Goal: Task Accomplishment & Management: Use online tool/utility

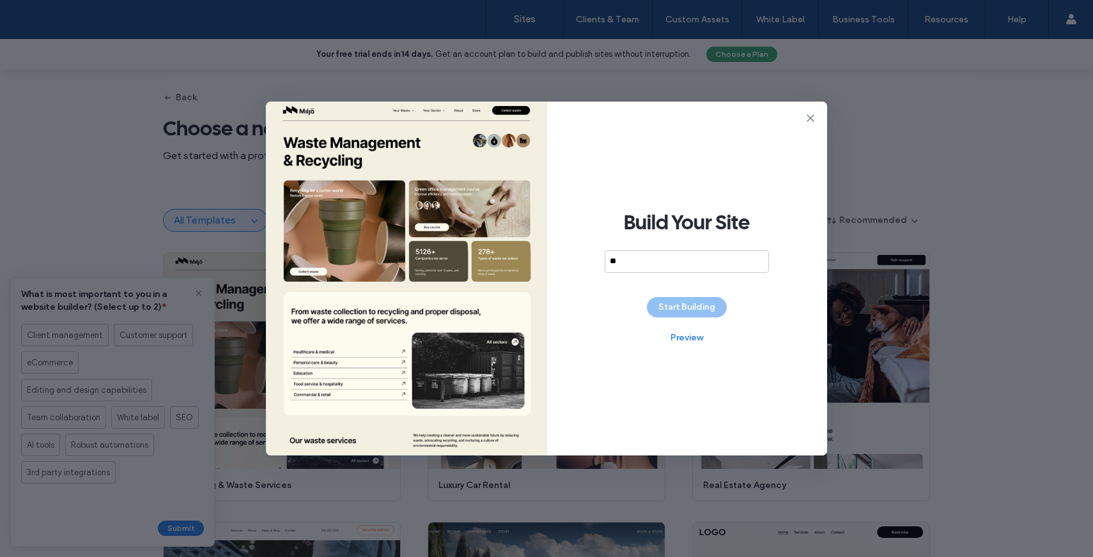
type input "*"
type input "********"
click at [658, 307] on button "Start Building" at bounding box center [687, 307] width 80 height 20
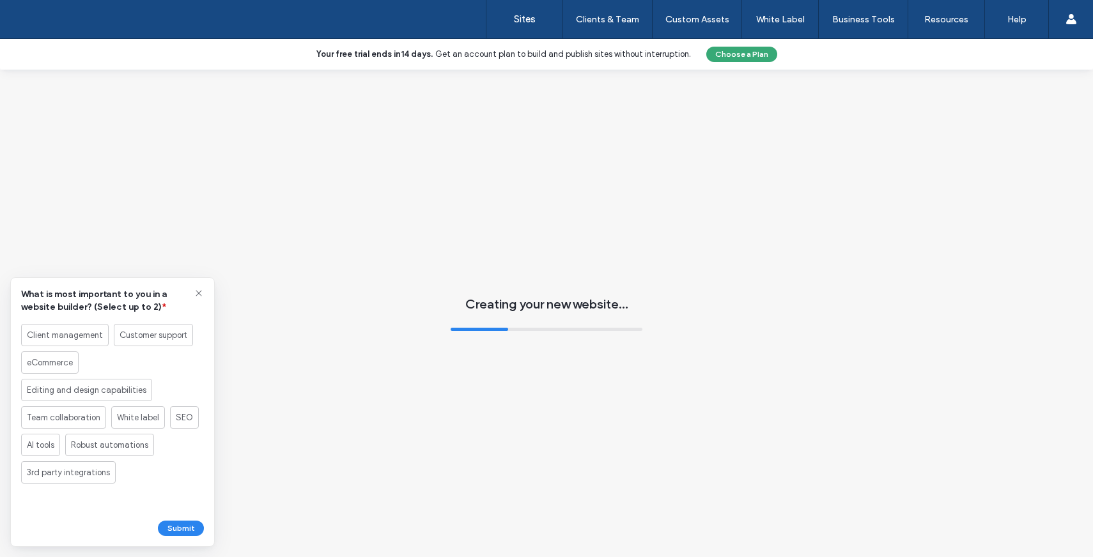
click at [200, 293] on icon at bounding box center [199, 293] width 10 height 10
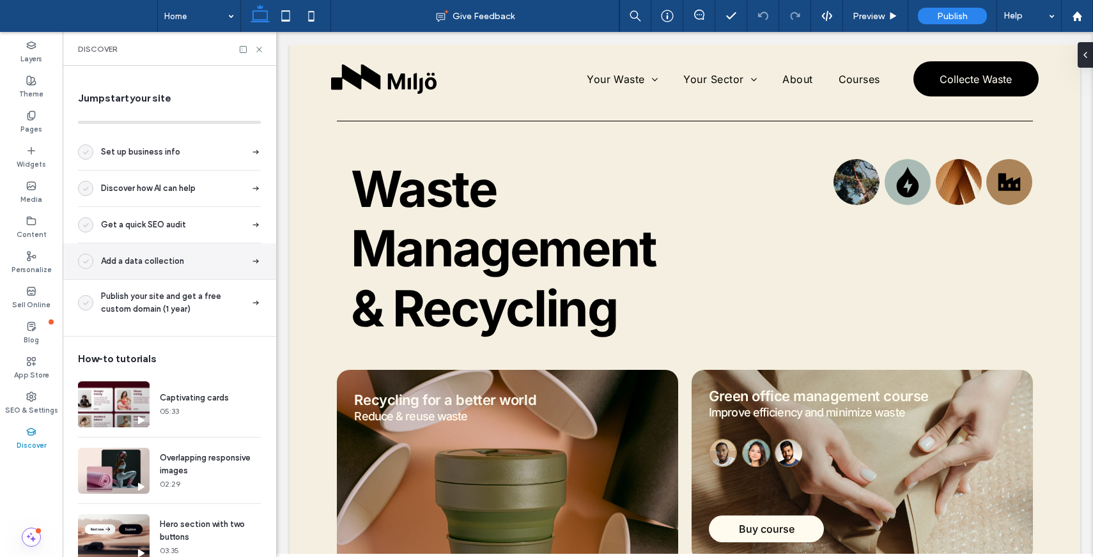
click at [154, 259] on span "Add a data collection" at bounding box center [142, 261] width 83 height 13
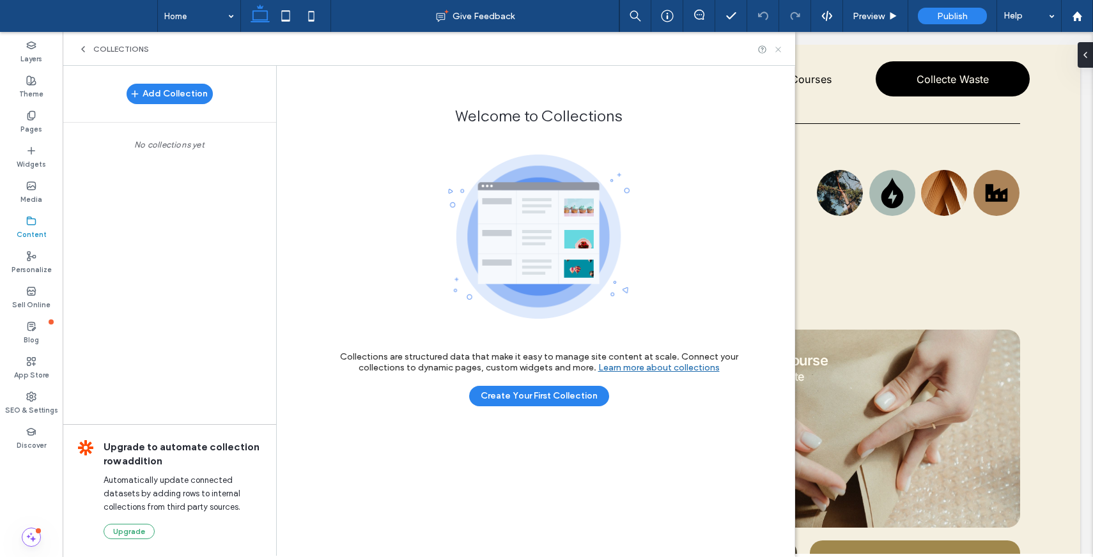
click at [776, 49] on icon at bounding box center [778, 50] width 10 height 10
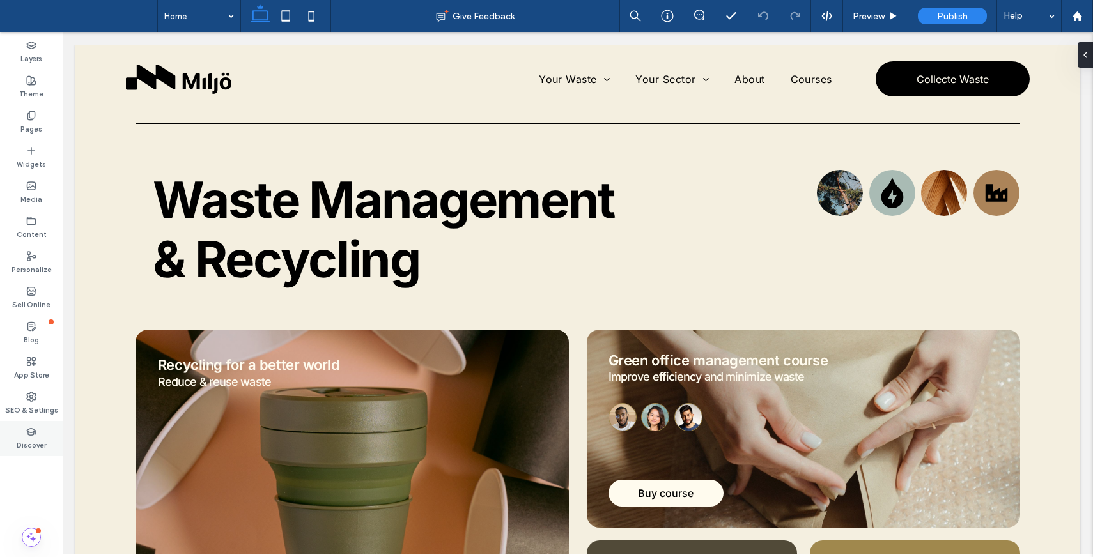
click at [39, 439] on label "Discover" at bounding box center [31, 444] width 29 height 14
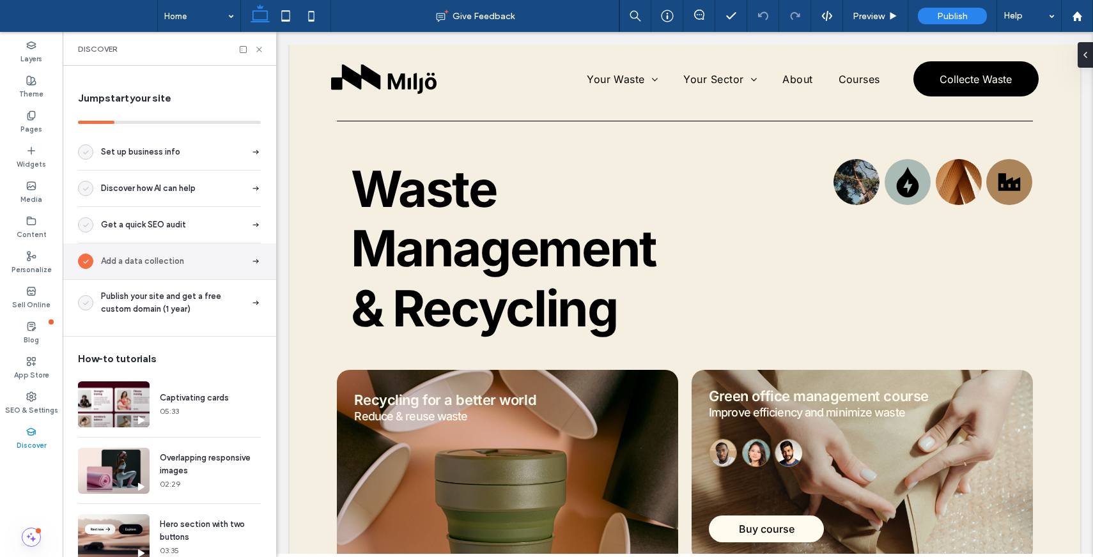
click at [131, 266] on span "Add a data collection" at bounding box center [142, 261] width 83 height 13
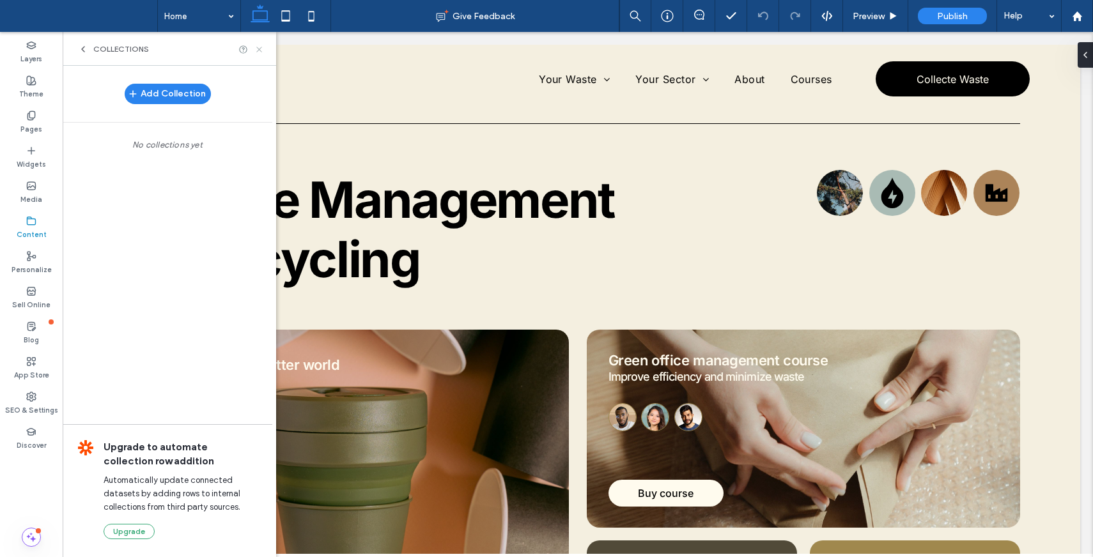
click at [256, 52] on icon at bounding box center [259, 50] width 10 height 10
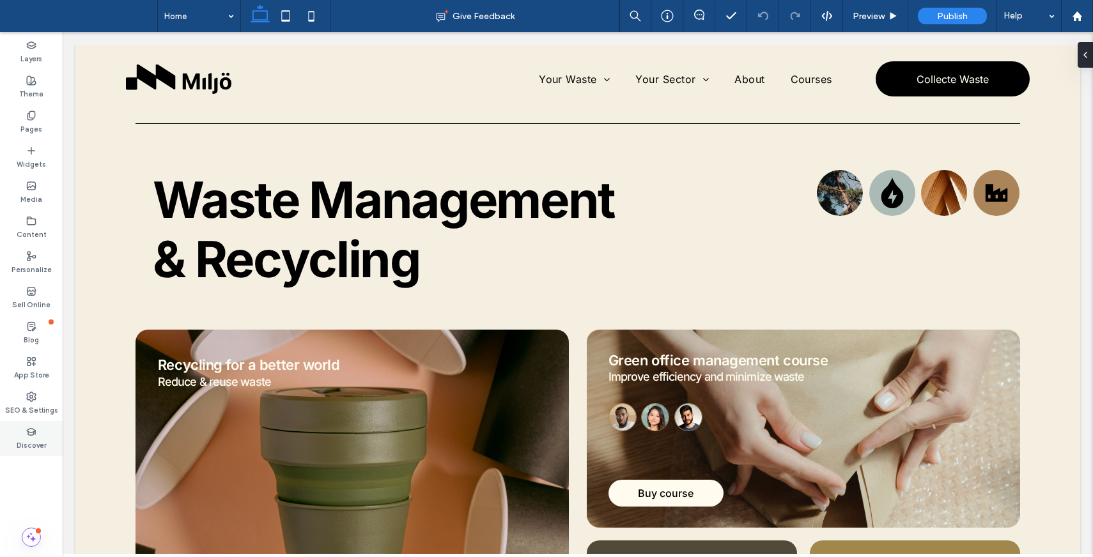
click at [40, 431] on div "Discover" at bounding box center [31, 438] width 63 height 35
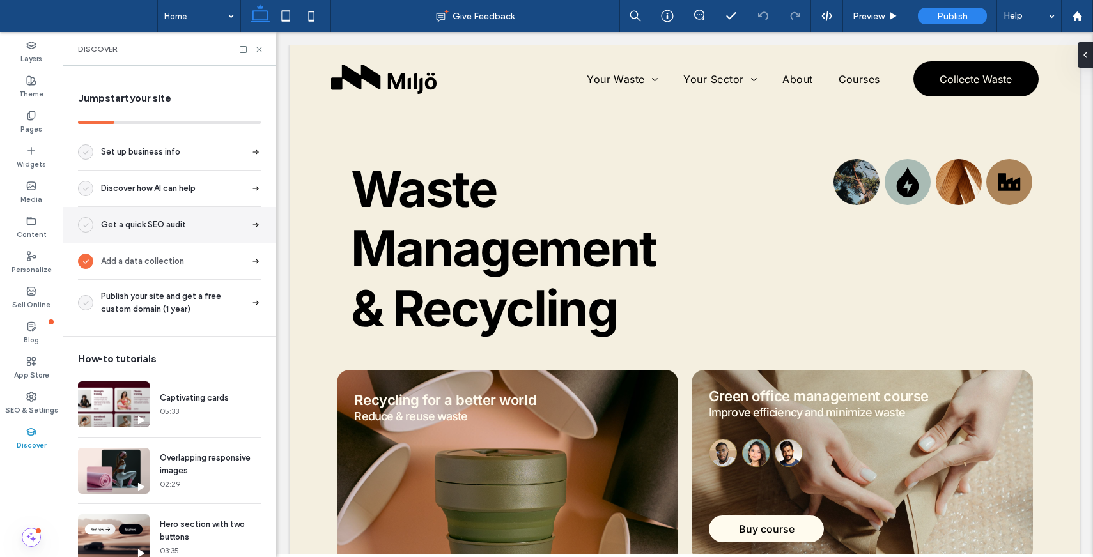
click at [118, 224] on span "Get a quick SEO audit" at bounding box center [143, 225] width 85 height 13
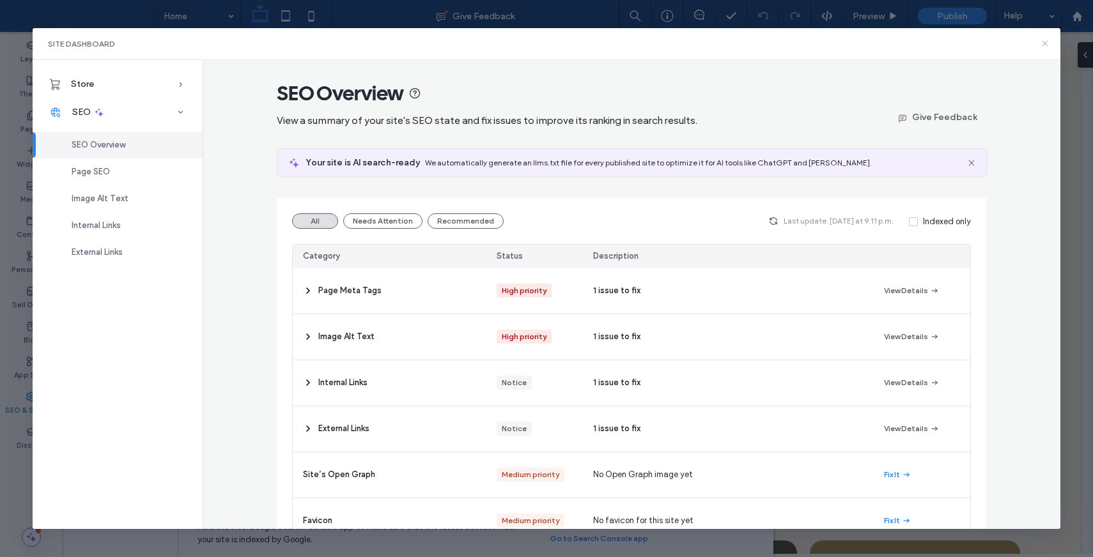
click at [1039, 40] on div "Site Dashboard" at bounding box center [546, 44] width 1027 height 32
drag, startPoint x: 1042, startPoint y: 45, endPoint x: 979, endPoint y: 13, distance: 70.3
click at [1042, 45] on use at bounding box center [1044, 44] width 6 height 6
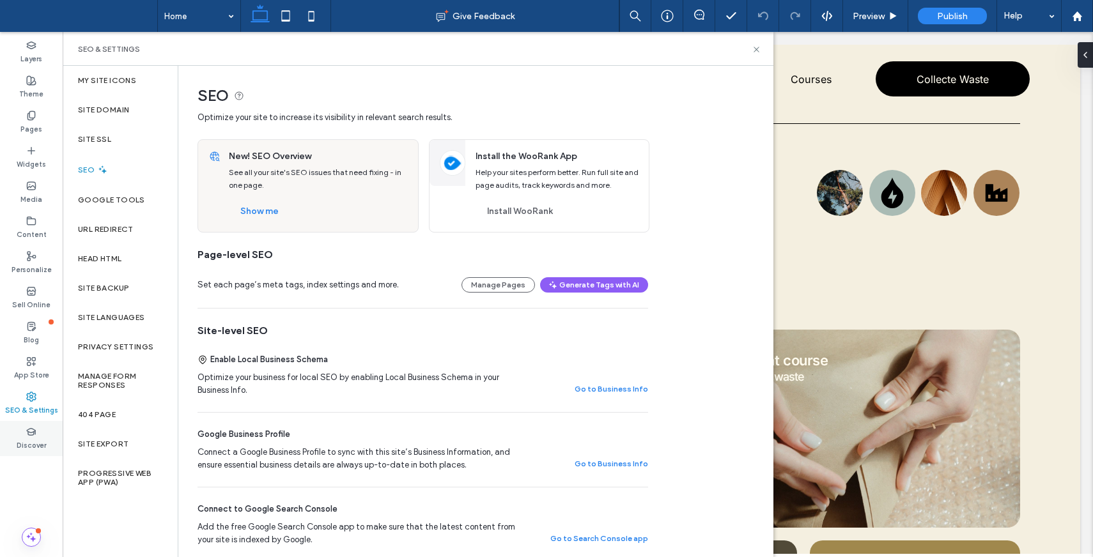
click at [29, 437] on label "Discover" at bounding box center [31, 444] width 29 height 14
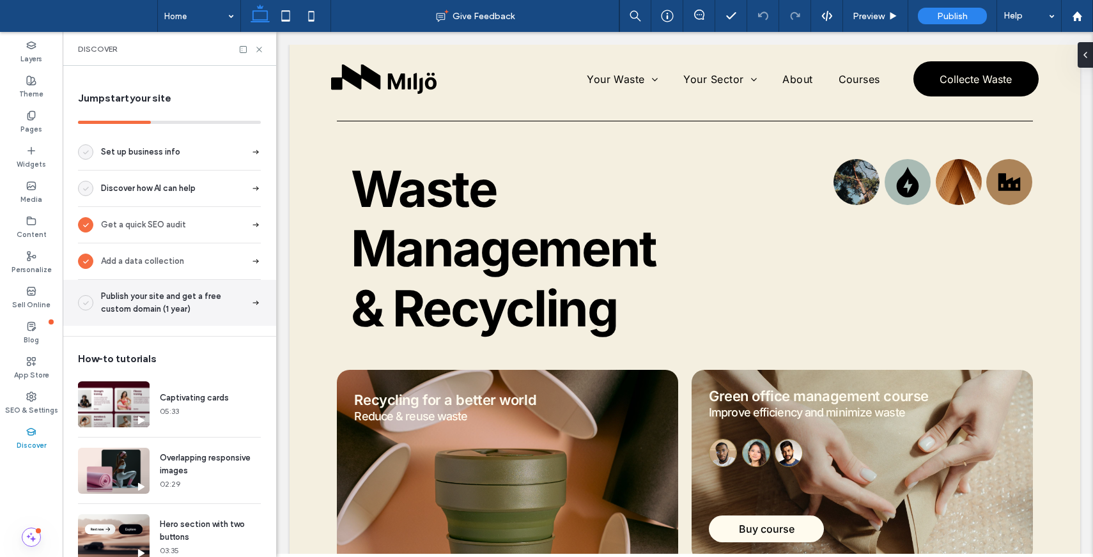
click at [151, 292] on span "Publish your site and get a free custom domain (1 year)" at bounding box center [173, 303] width 144 height 26
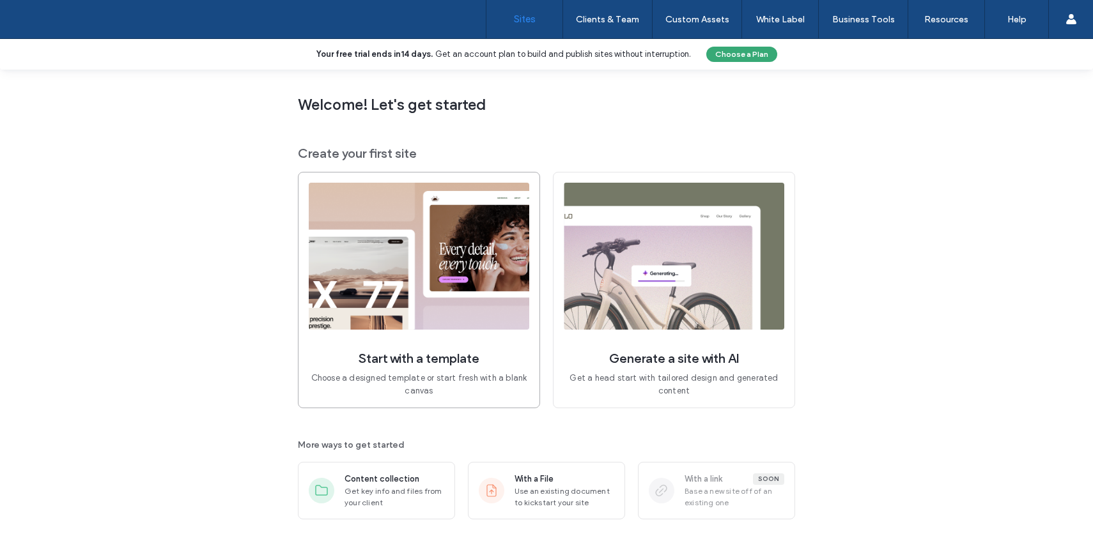
click at [436, 275] on img at bounding box center [419, 256] width 220 height 147
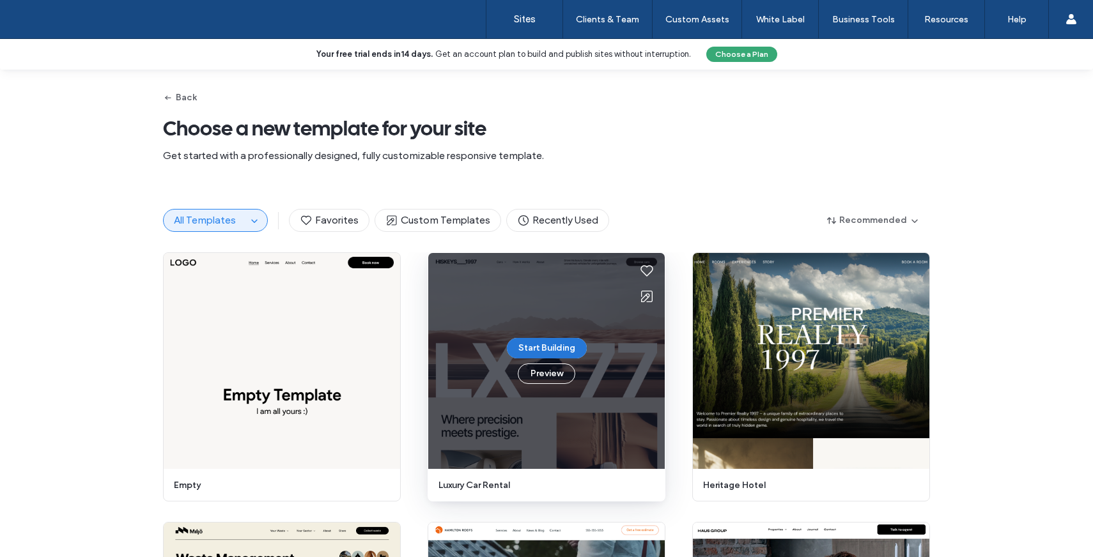
click at [541, 341] on button "Start Building" at bounding box center [547, 348] width 80 height 20
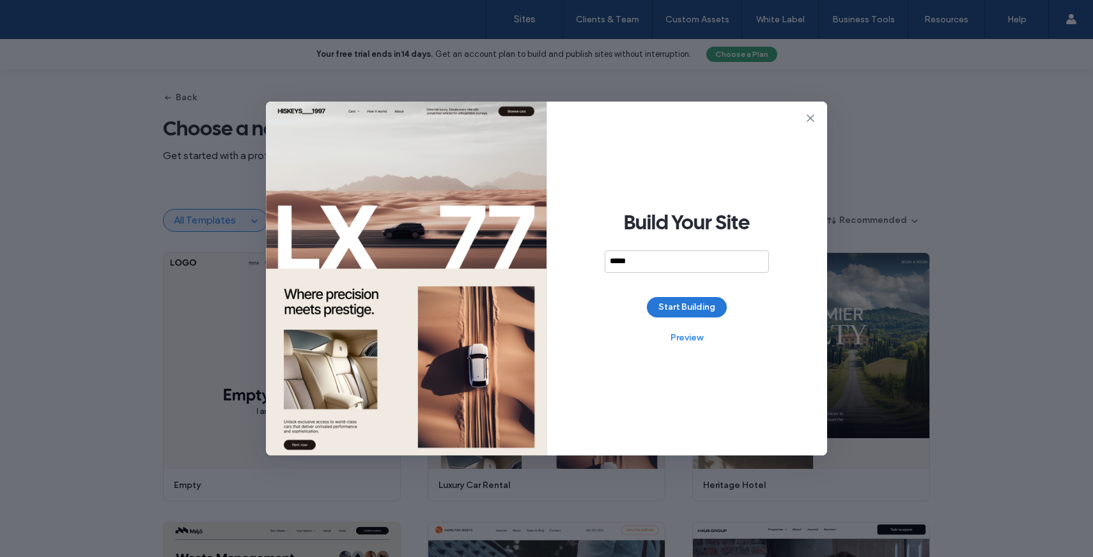
type input "*****"
click at [694, 306] on button "Start Building" at bounding box center [687, 307] width 80 height 20
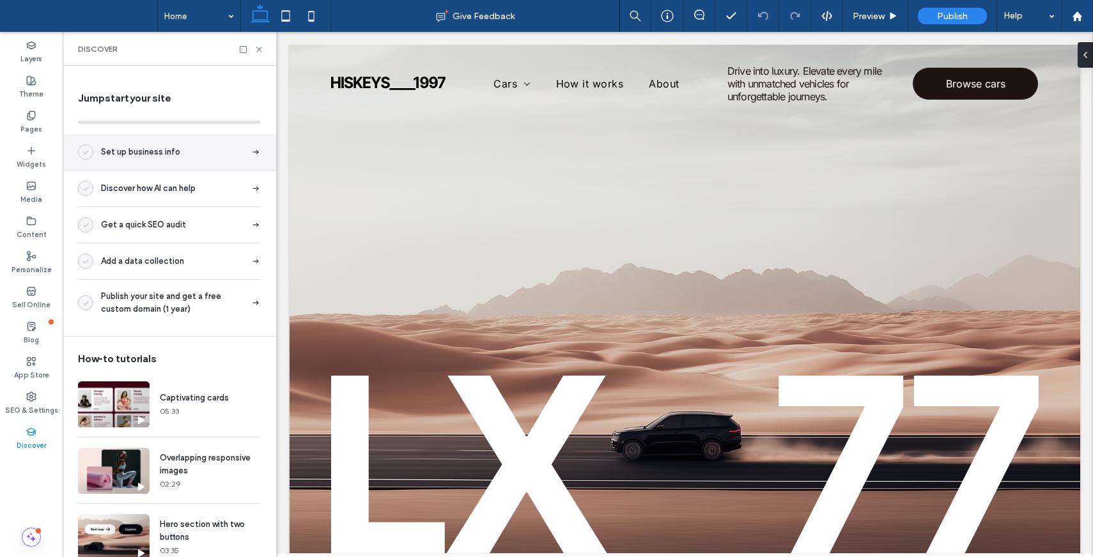
click at [145, 156] on span "Set up business info" at bounding box center [140, 152] width 79 height 13
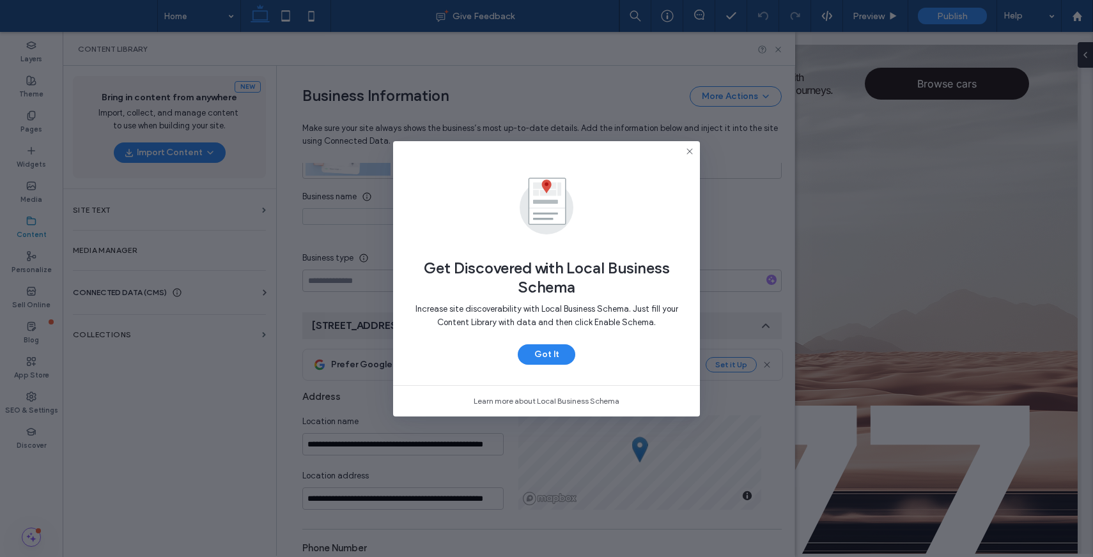
click at [687, 152] on icon at bounding box center [689, 151] width 10 height 10
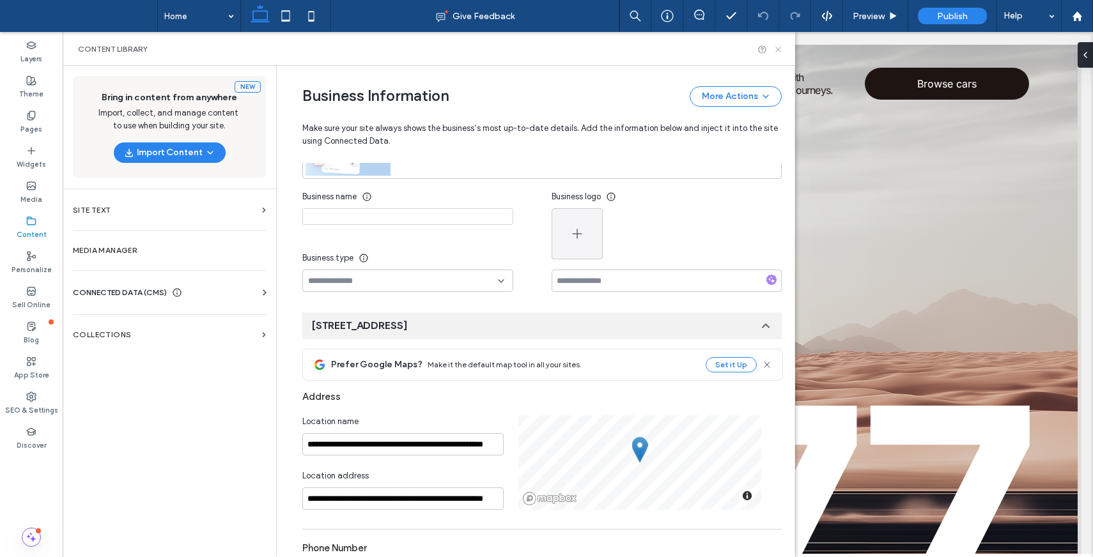
click at [777, 50] on use at bounding box center [777, 49] width 5 height 5
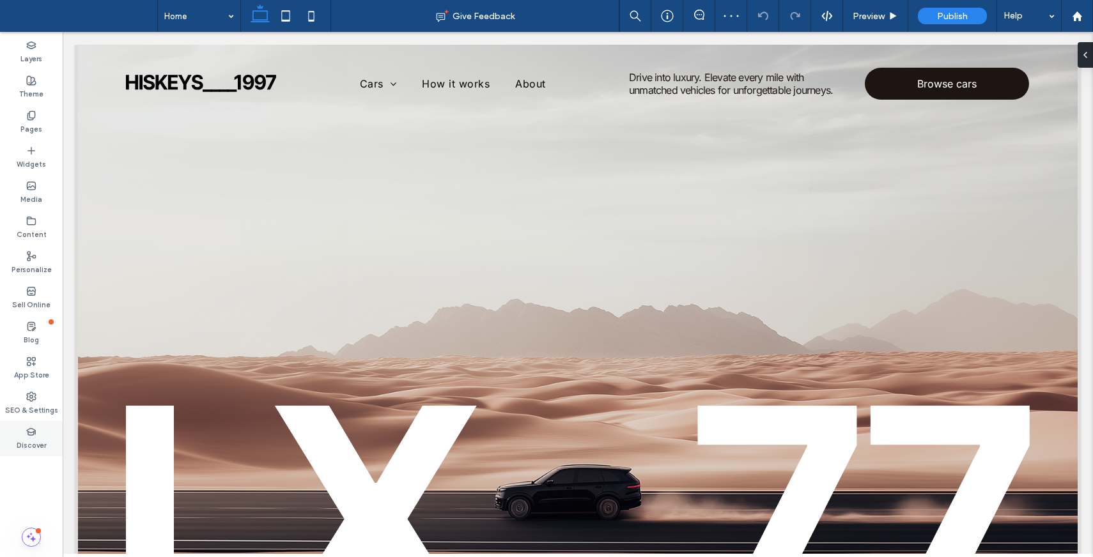
click at [39, 435] on div "Discover" at bounding box center [31, 438] width 63 height 35
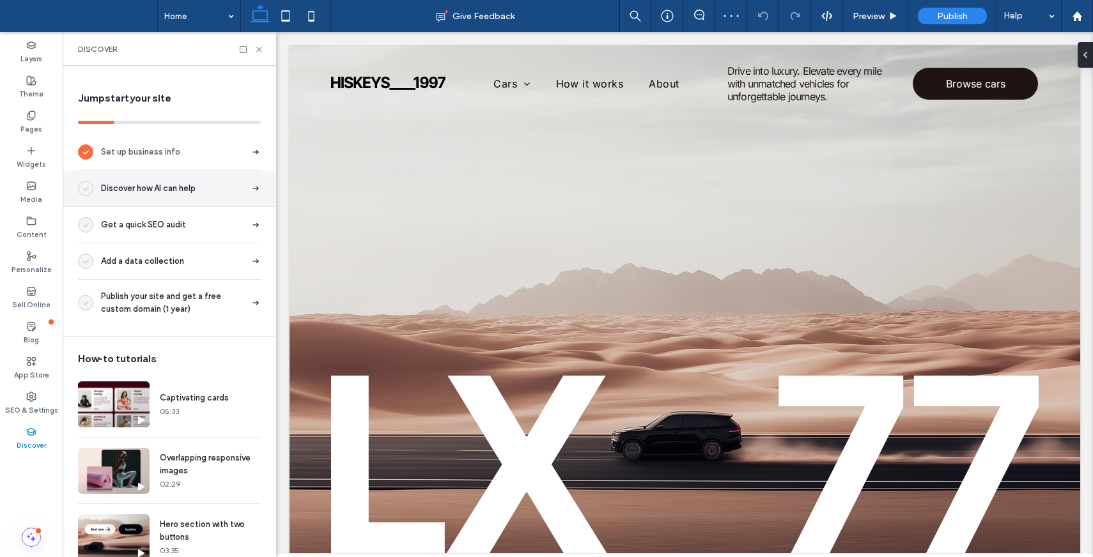
click at [144, 192] on span "Discover how AI can help" at bounding box center [148, 188] width 95 height 13
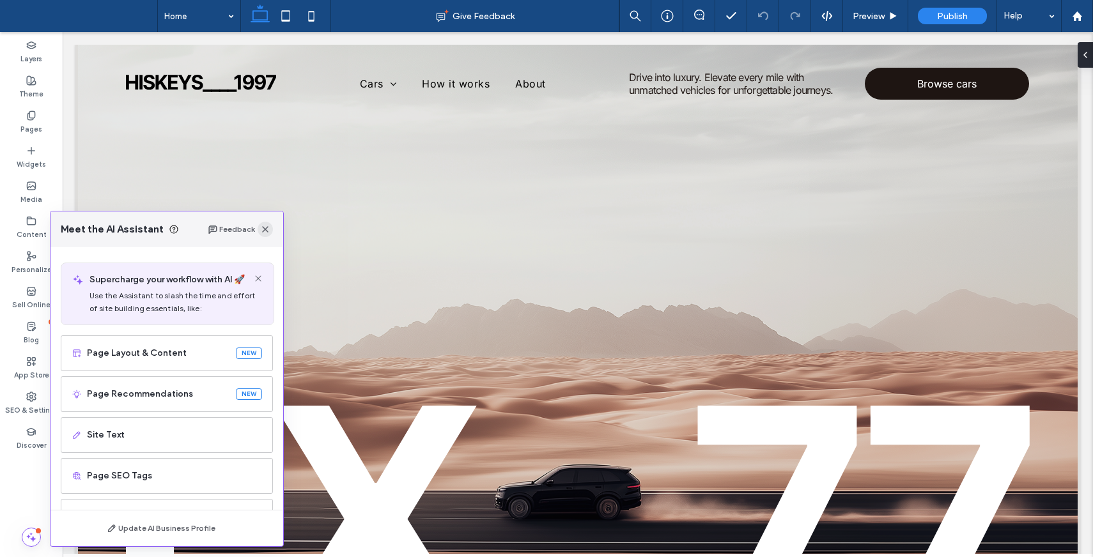
click at [268, 231] on use "button" at bounding box center [265, 229] width 6 height 6
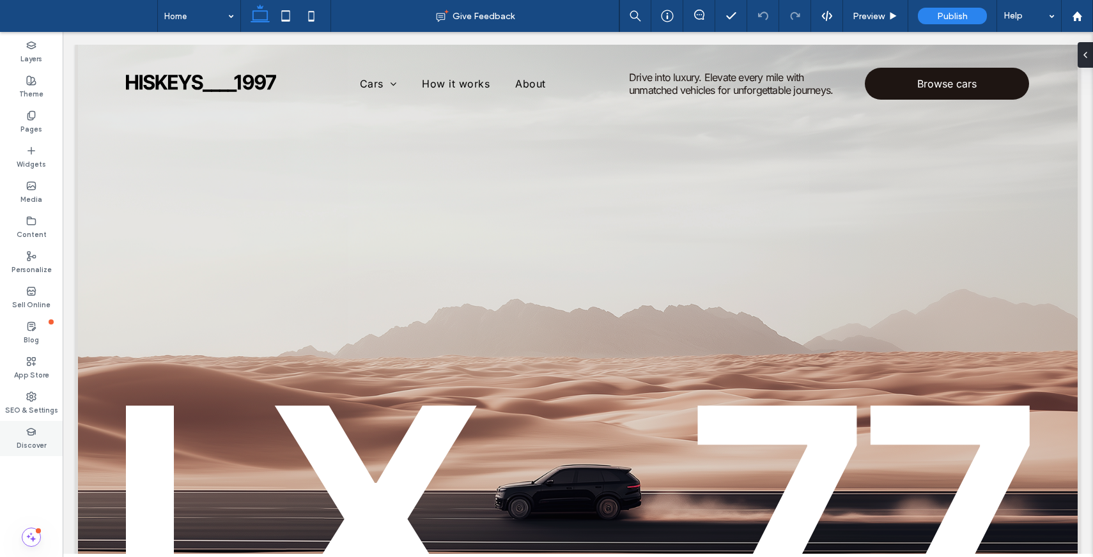
click at [32, 427] on icon at bounding box center [31, 432] width 10 height 10
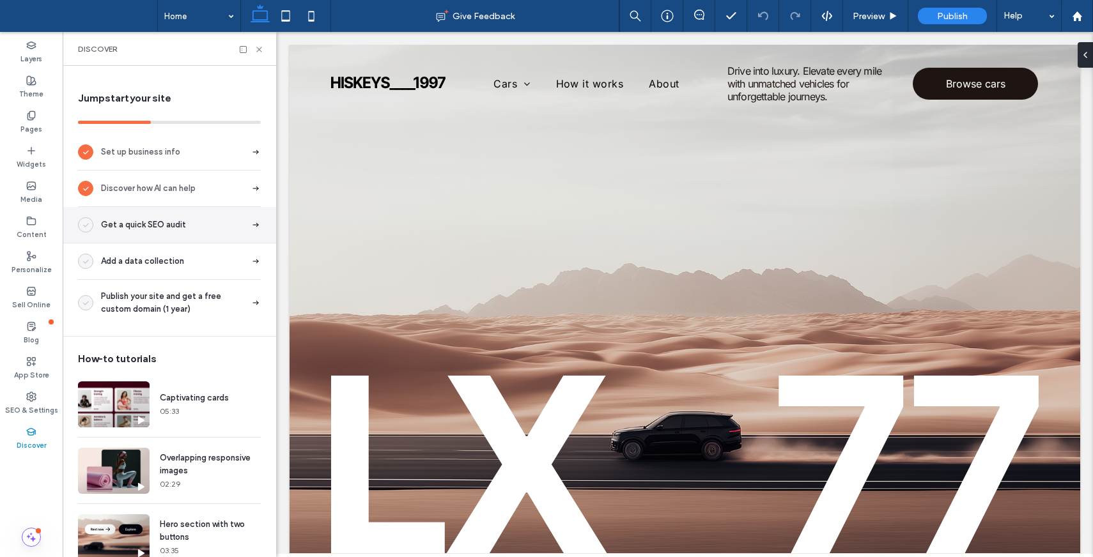
click at [136, 227] on span "Get a quick SEO audit" at bounding box center [143, 225] width 85 height 13
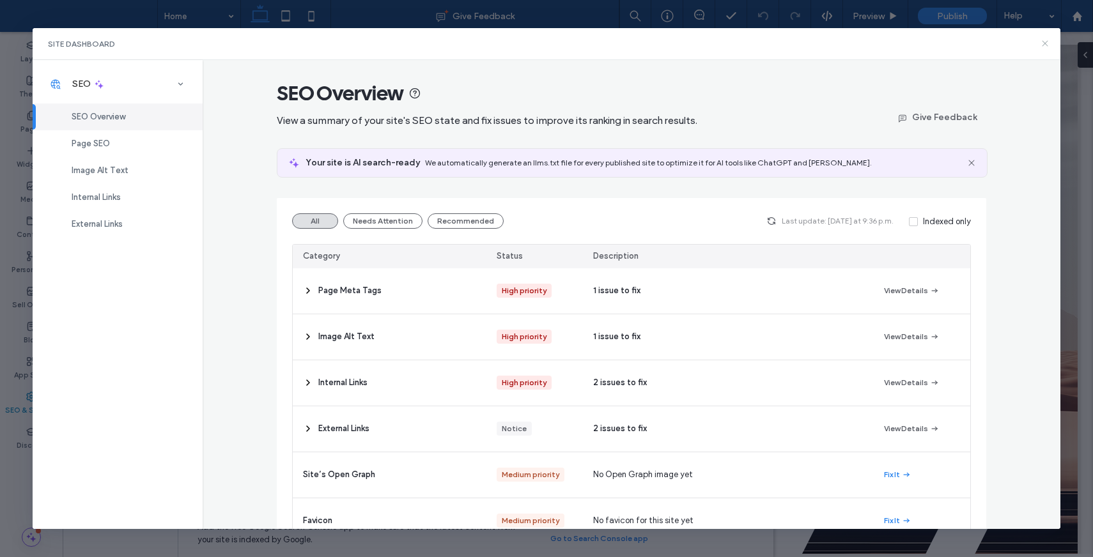
drag, startPoint x: 1043, startPoint y: 40, endPoint x: 776, endPoint y: 101, distance: 274.0
click at [1043, 40] on icon at bounding box center [1045, 43] width 10 height 10
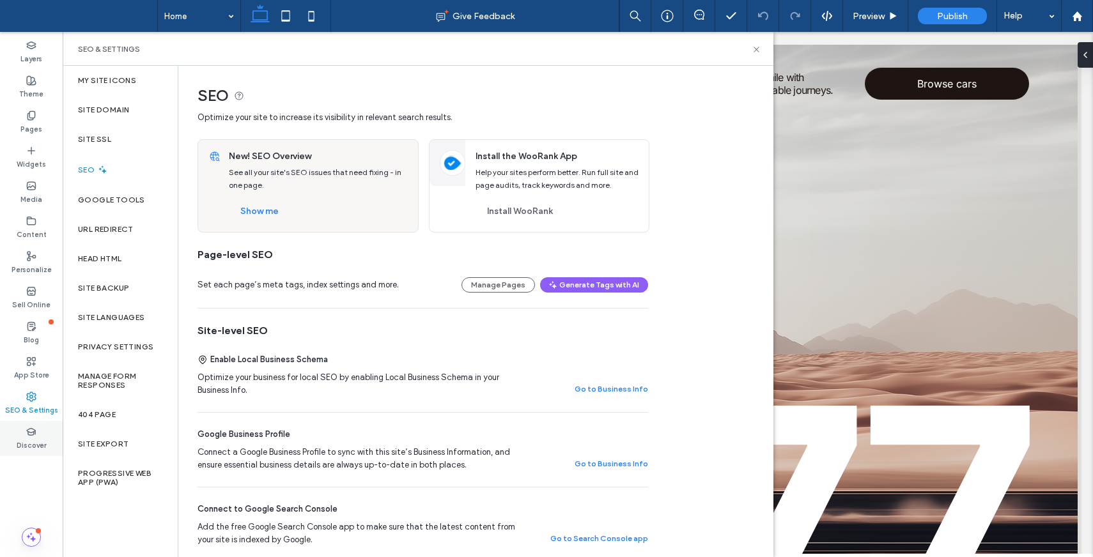
click at [21, 439] on label "Discover" at bounding box center [31, 444] width 29 height 14
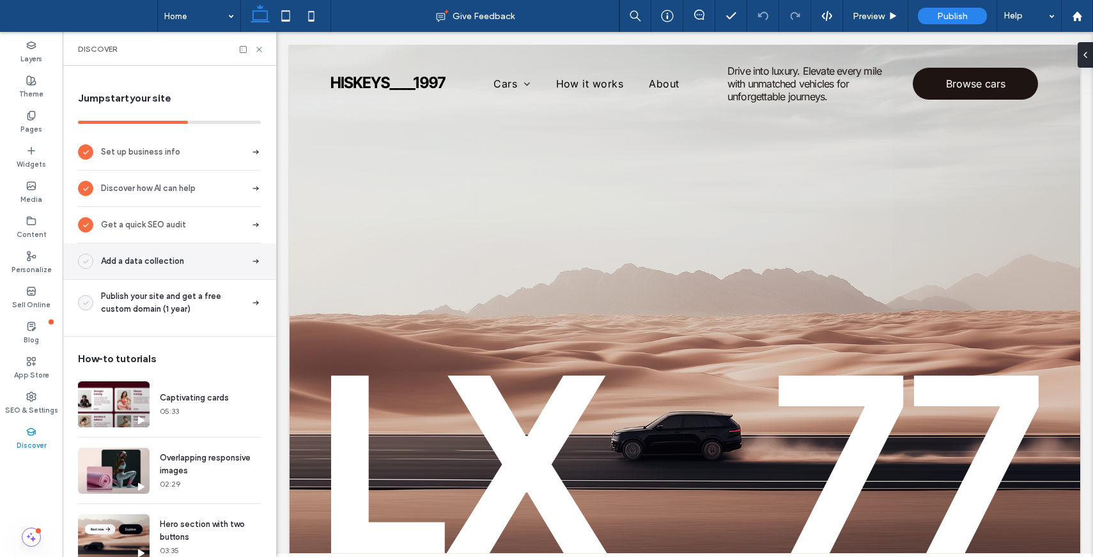
click at [144, 260] on span "Add a data collection" at bounding box center [142, 261] width 83 height 13
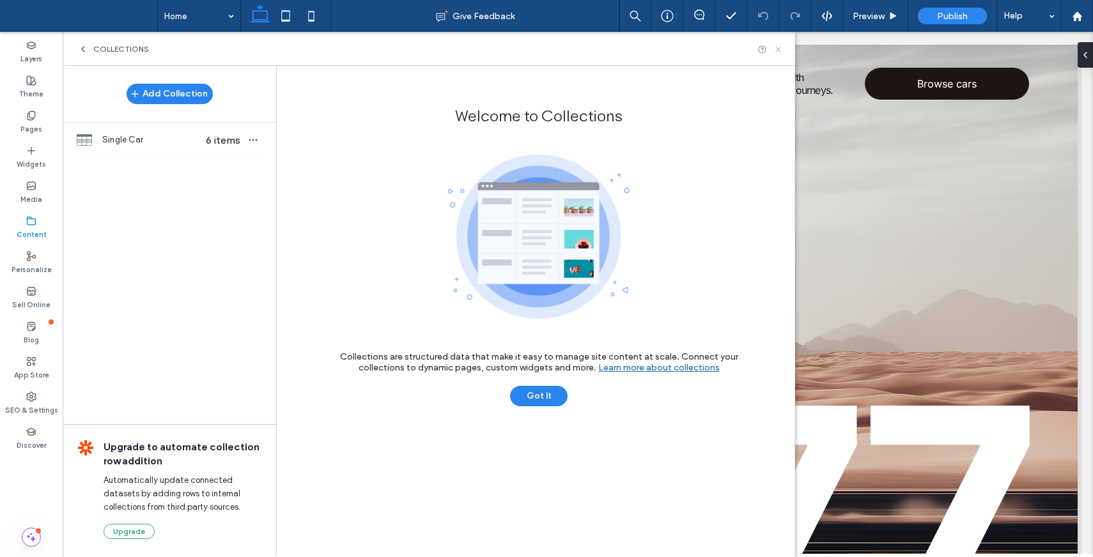
click at [779, 49] on icon at bounding box center [778, 50] width 10 height 10
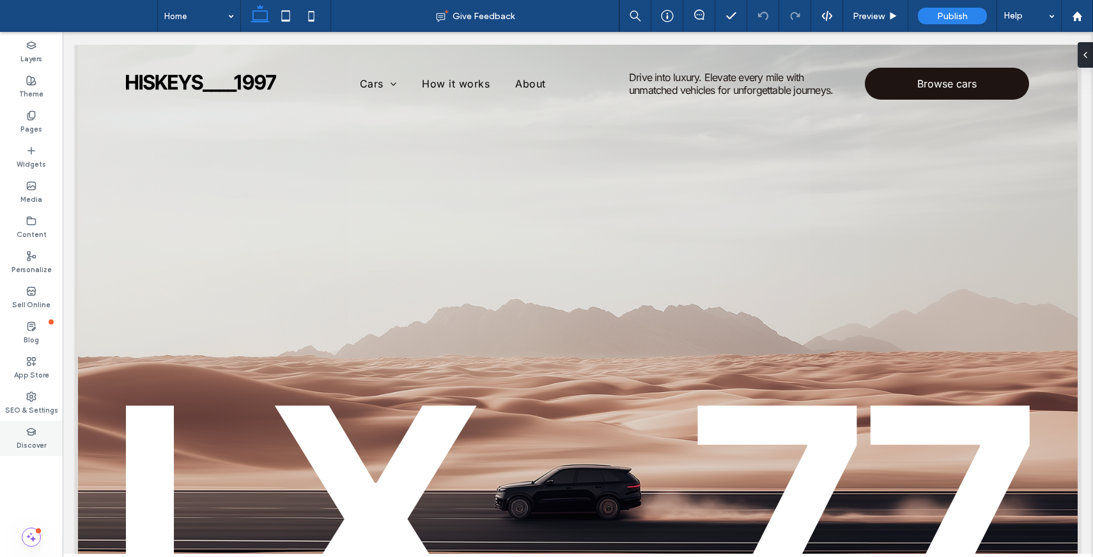
click at [22, 438] on label "Discover" at bounding box center [31, 444] width 29 height 14
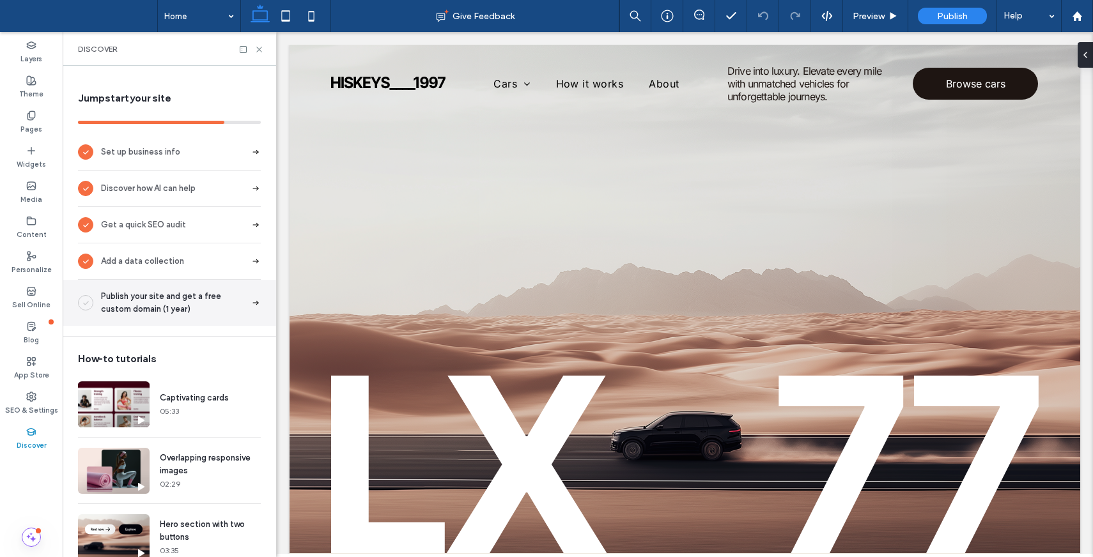
click at [142, 298] on span "Publish your site and get a free custom domain (1 year)" at bounding box center [173, 303] width 144 height 26
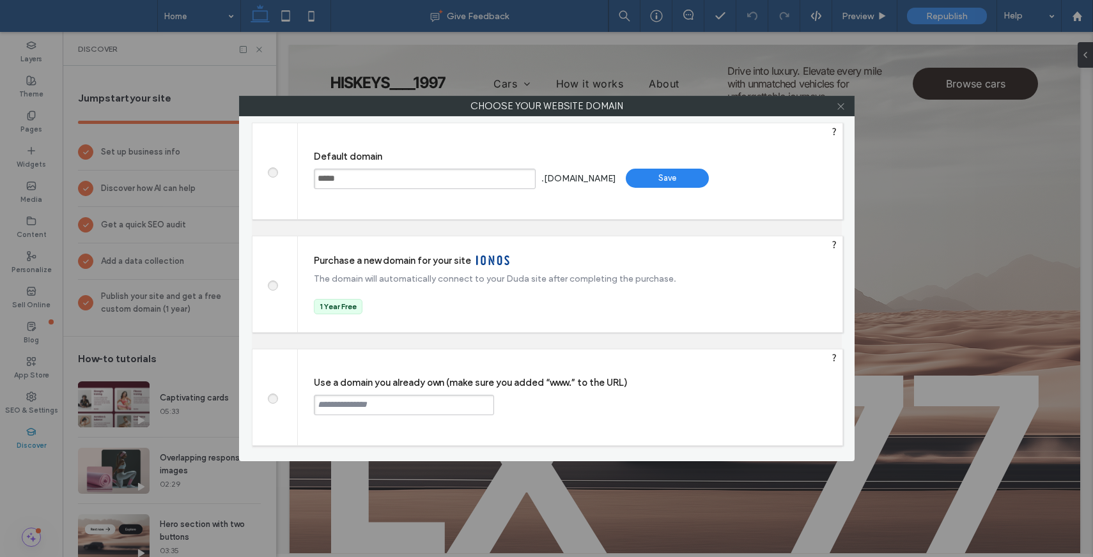
click at [840, 105] on use at bounding box center [840, 106] width 6 height 6
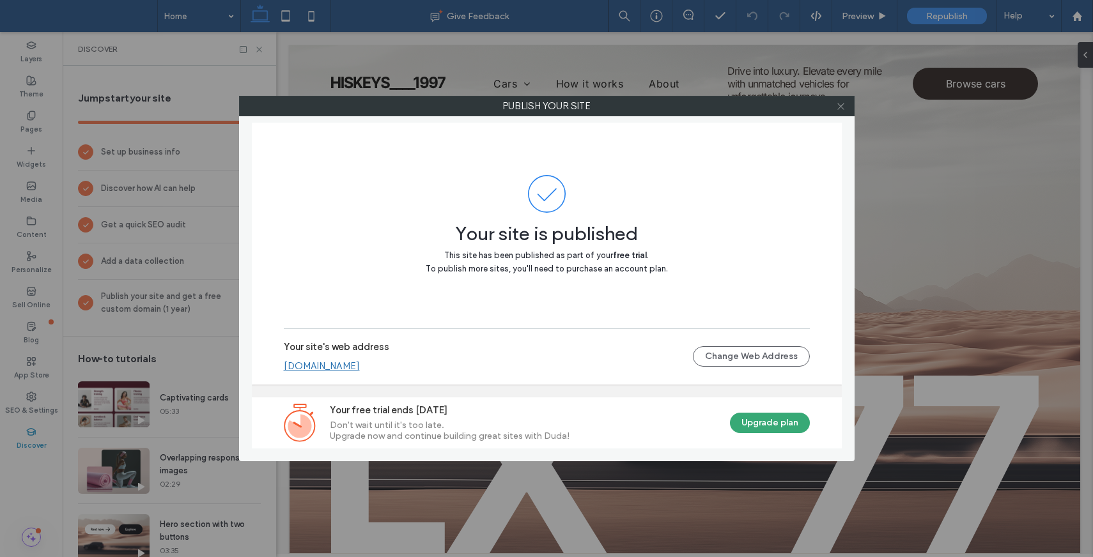
click at [838, 106] on icon at bounding box center [841, 107] width 10 height 10
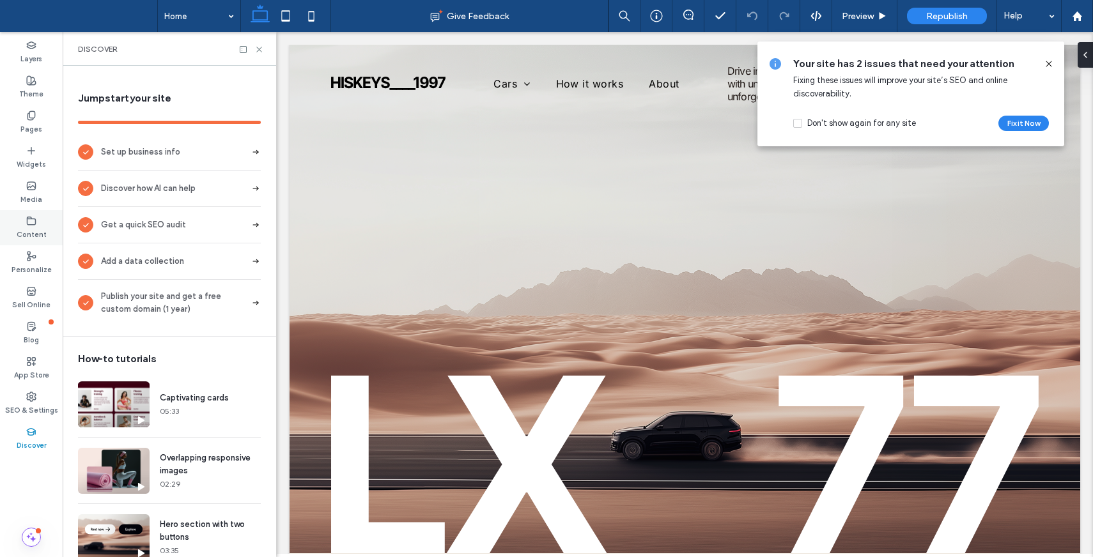
click at [40, 238] on label "Content" at bounding box center [32, 233] width 30 height 14
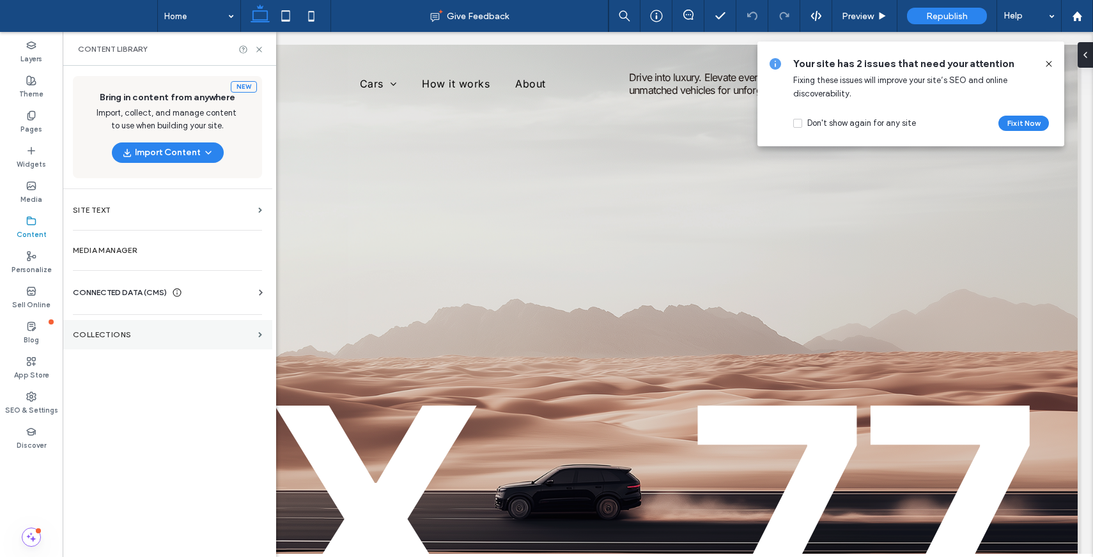
click at [227, 330] on label "Collections" at bounding box center [163, 334] width 180 height 9
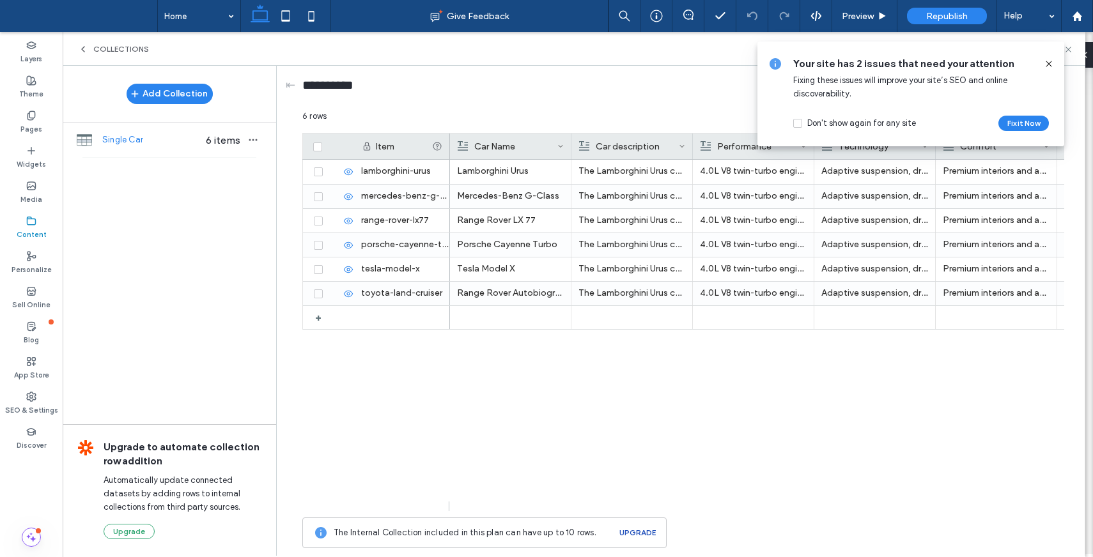
click at [35, 216] on icon at bounding box center [31, 221] width 10 height 10
click at [1050, 66] on use at bounding box center [1048, 64] width 6 height 6
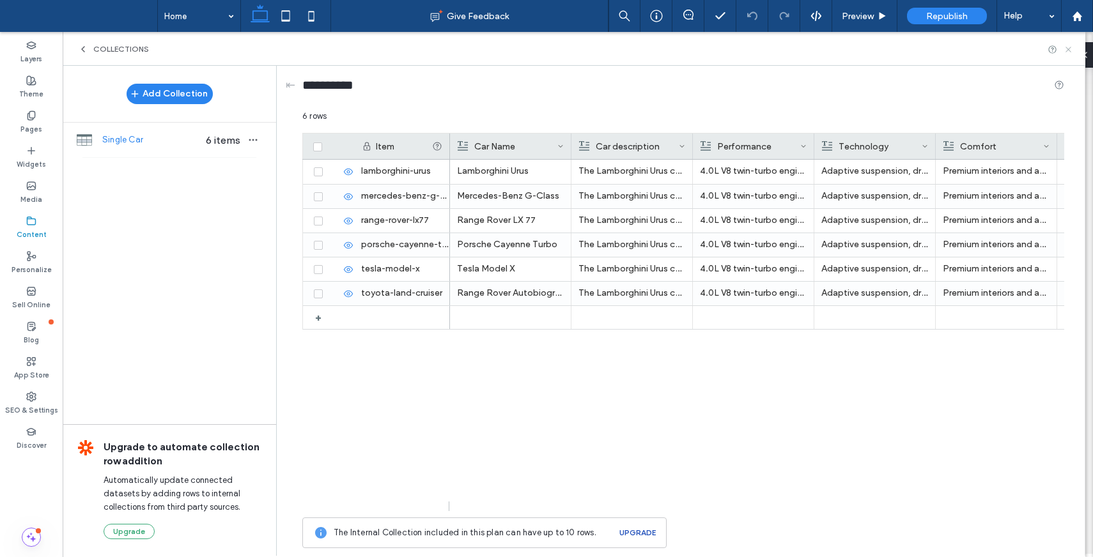
click at [1069, 50] on use at bounding box center [1067, 49] width 5 height 5
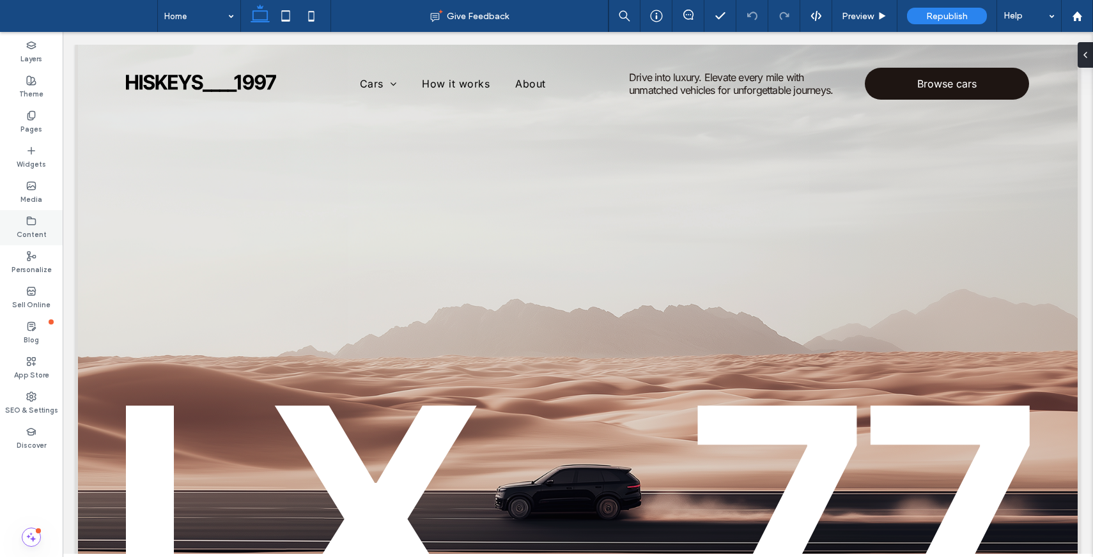
click at [44, 225] on div "Content" at bounding box center [31, 227] width 63 height 35
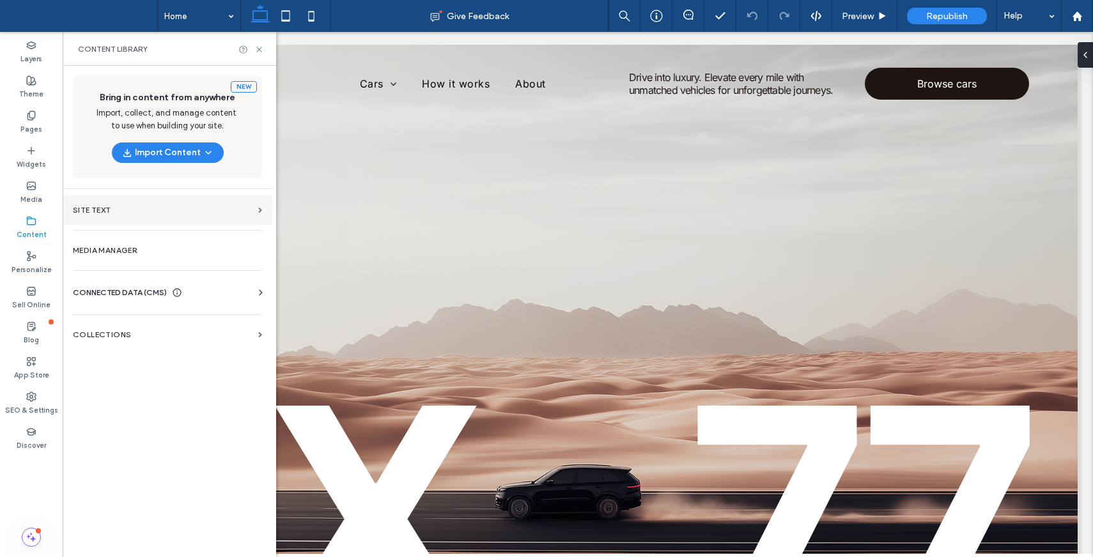
click at [173, 212] on label "Site Text" at bounding box center [163, 210] width 180 height 9
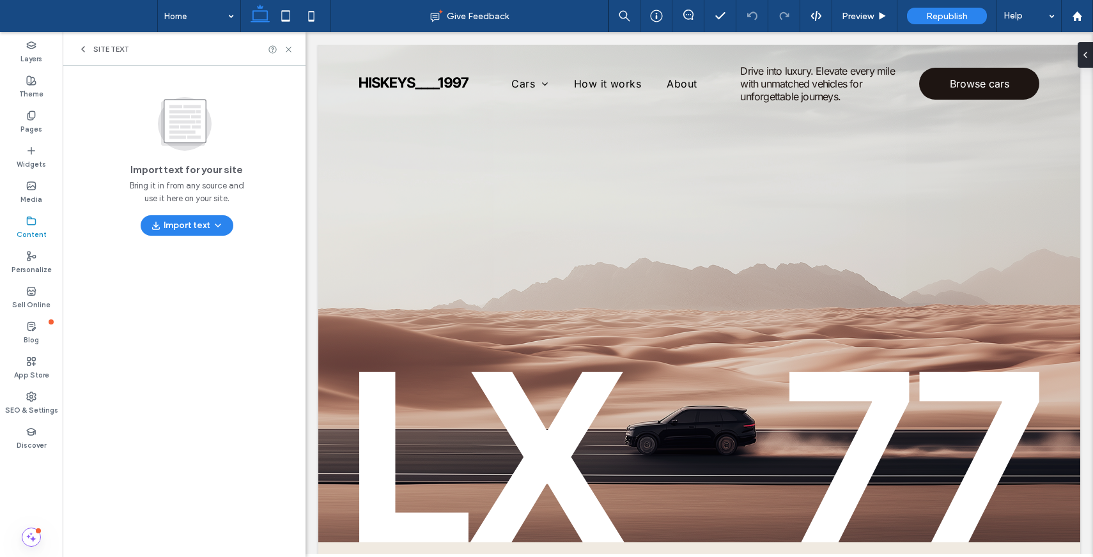
click at [121, 52] on span "Site Text" at bounding box center [111, 49] width 36 height 10
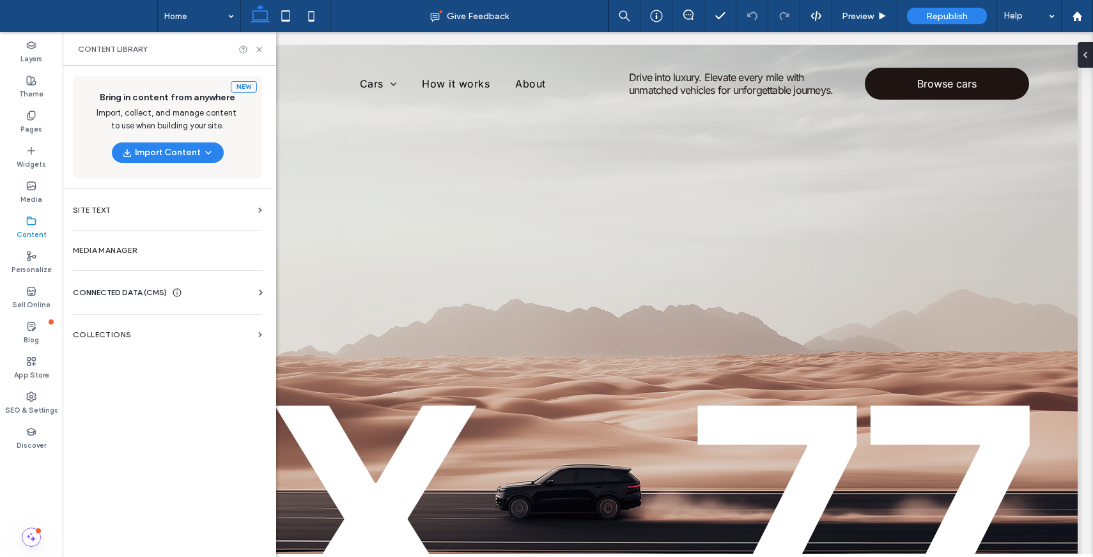
click at [170, 286] on div "CONNECTED DATA (CMS)" at bounding box center [127, 292] width 109 height 13
click at [157, 320] on label "Business Info" at bounding box center [170, 323] width 174 height 9
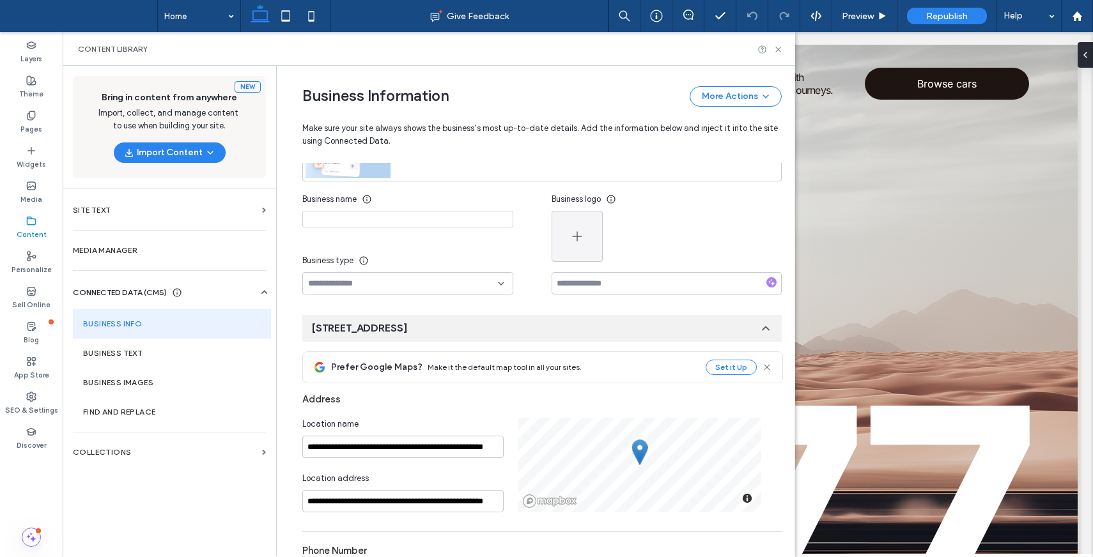
scroll to position [146, 0]
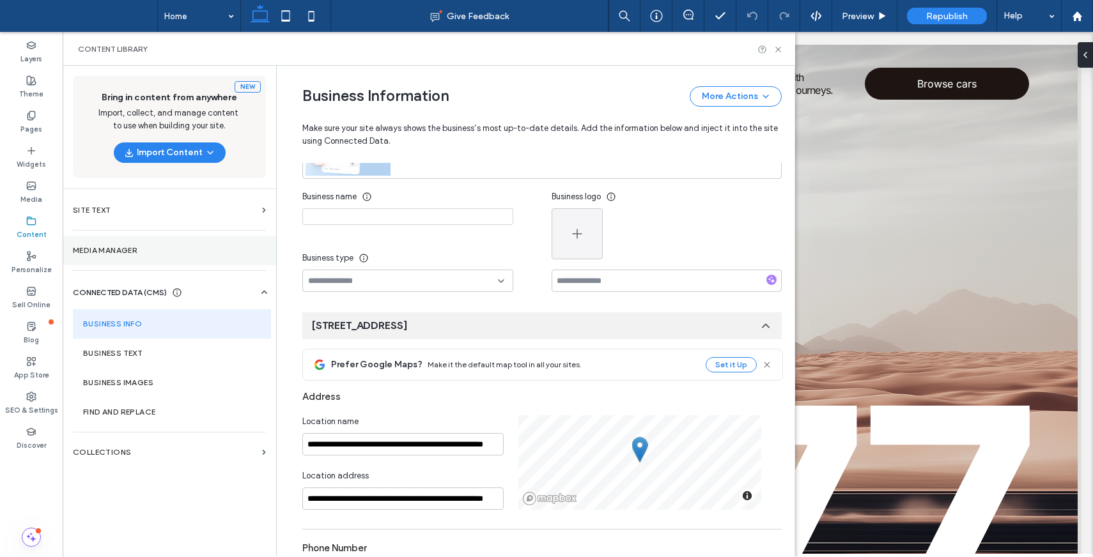
click at [138, 244] on section "Media Manager" at bounding box center [169, 250] width 213 height 29
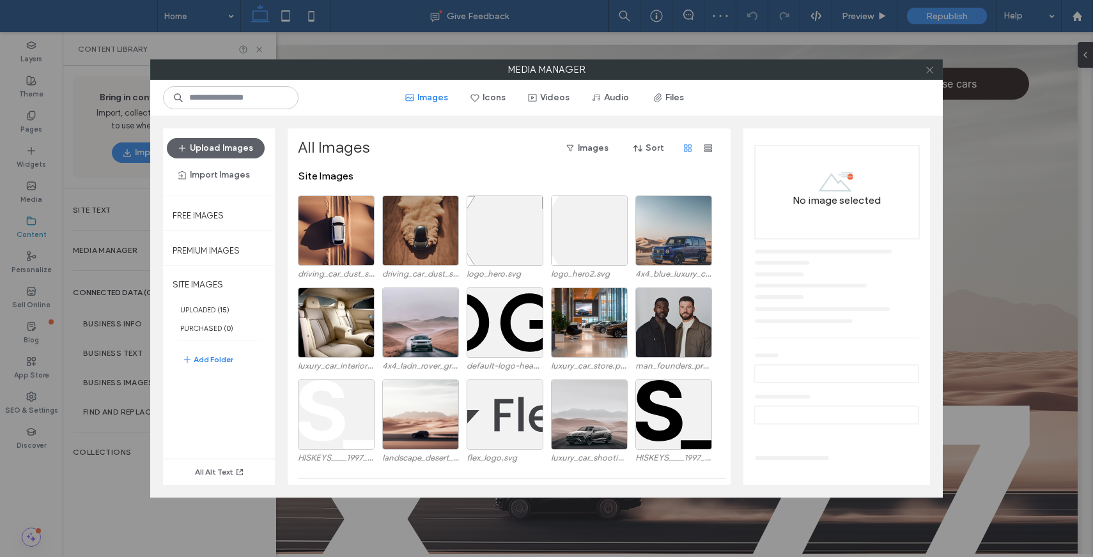
click at [930, 68] on use at bounding box center [929, 69] width 6 height 6
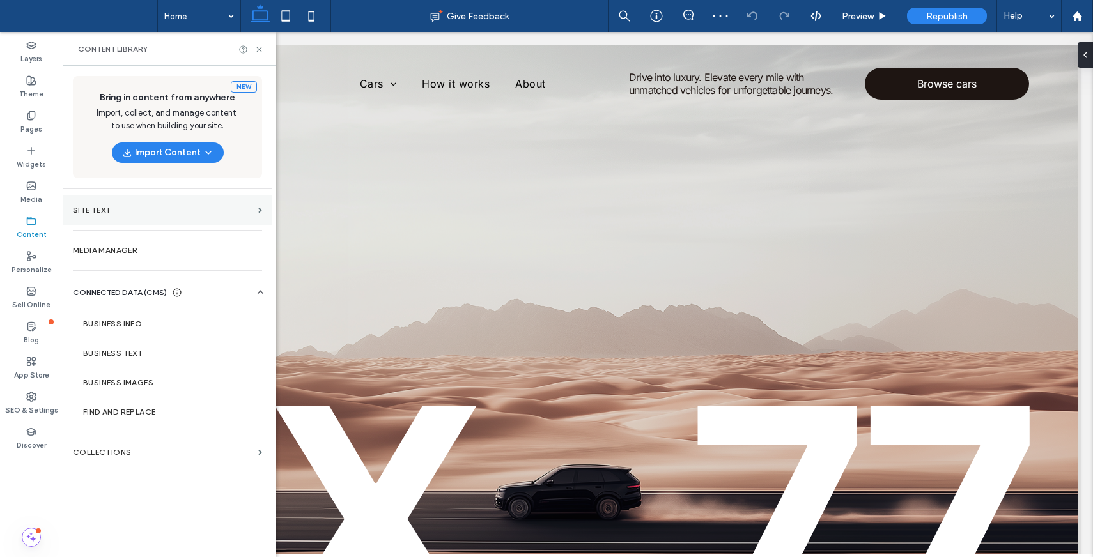
click at [153, 207] on label "Site Text" at bounding box center [163, 210] width 180 height 9
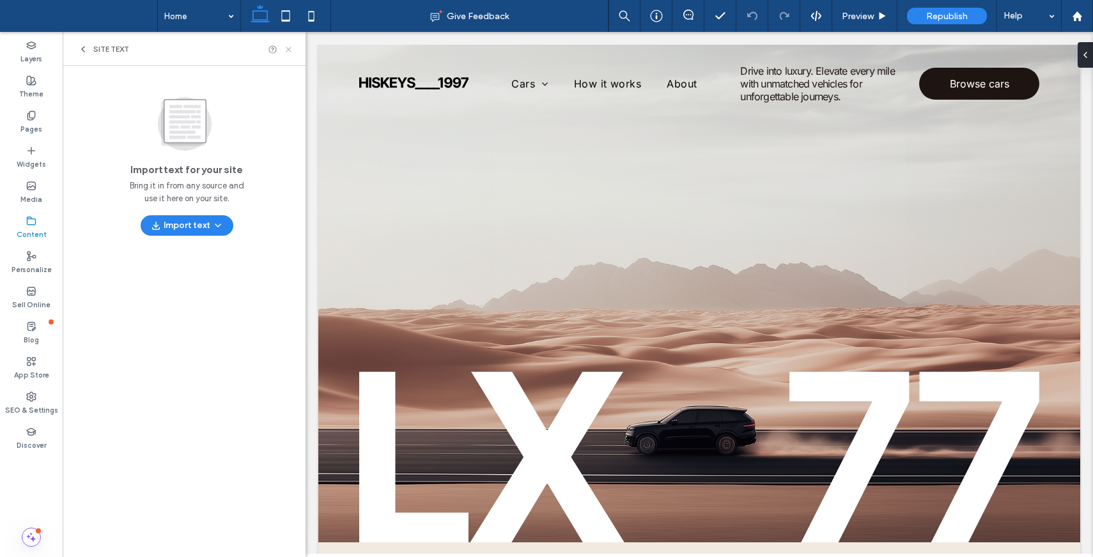
drag, startPoint x: 289, startPoint y: 49, endPoint x: 208, endPoint y: 19, distance: 86.3
click at [289, 49] on icon at bounding box center [289, 50] width 10 height 10
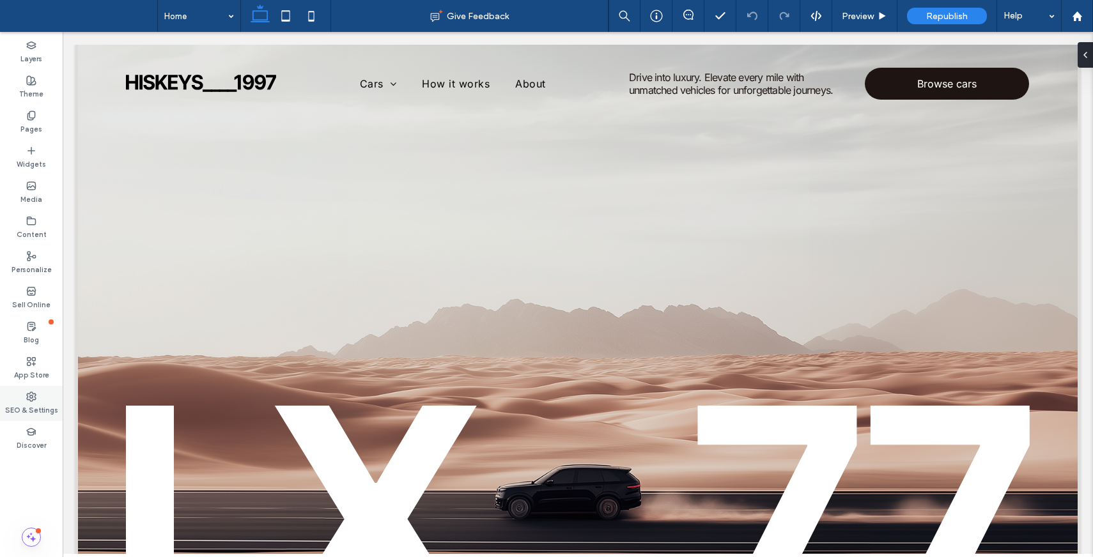
click at [27, 388] on div "SEO & Settings" at bounding box center [31, 403] width 63 height 35
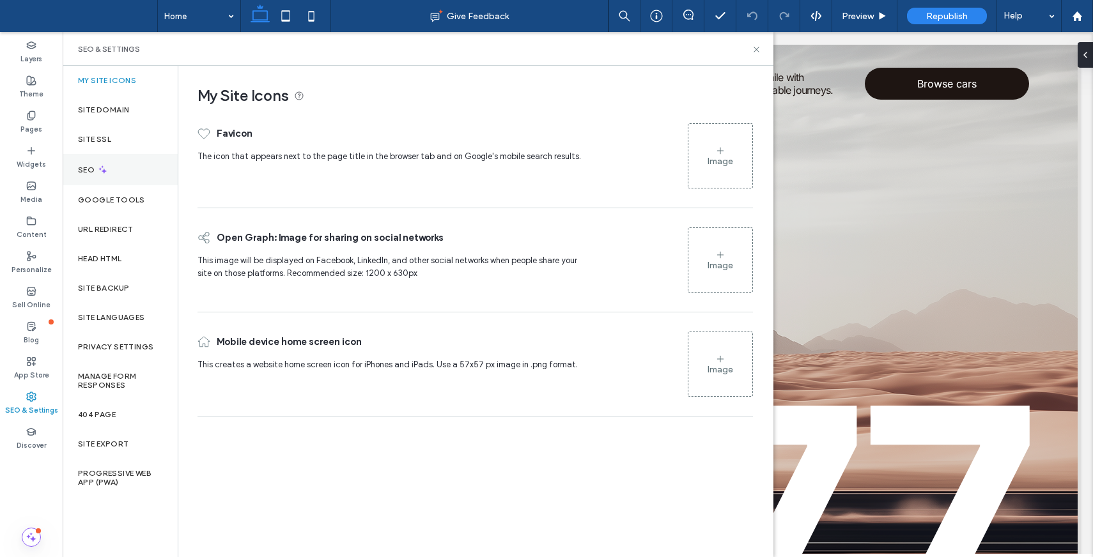
click at [129, 169] on div "SEO" at bounding box center [120, 169] width 115 height 31
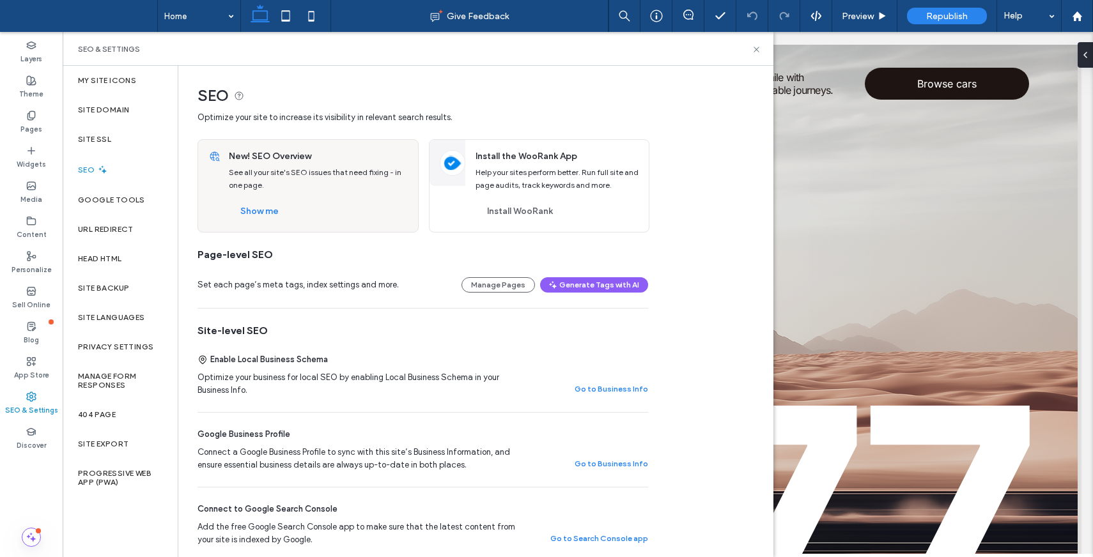
click at [26, 403] on label "SEO & Settings" at bounding box center [31, 409] width 53 height 14
click at [757, 48] on use at bounding box center [755, 49] width 5 height 5
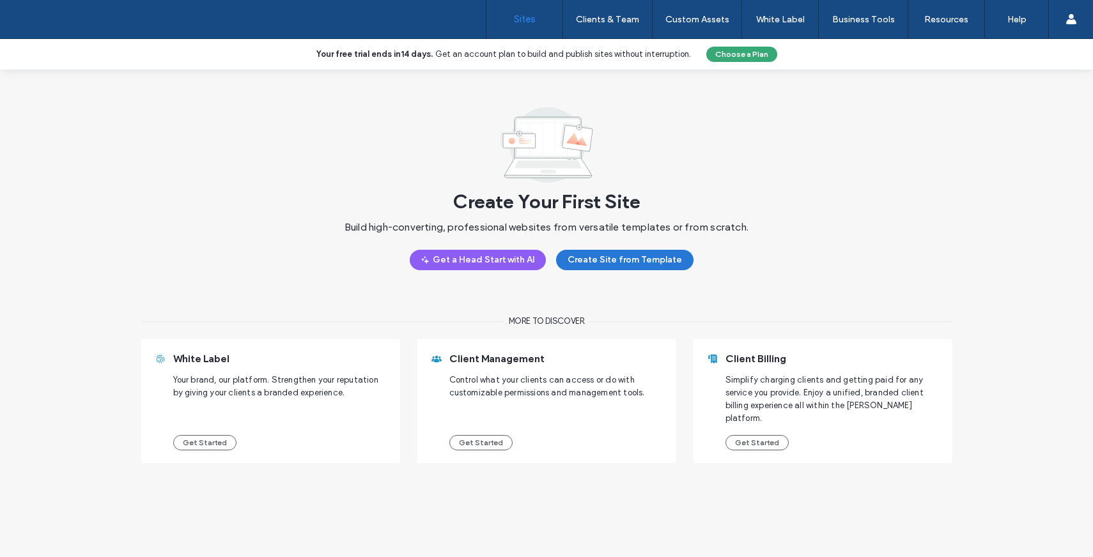
click at [595, 259] on button "Create Site from Template" at bounding box center [624, 260] width 137 height 20
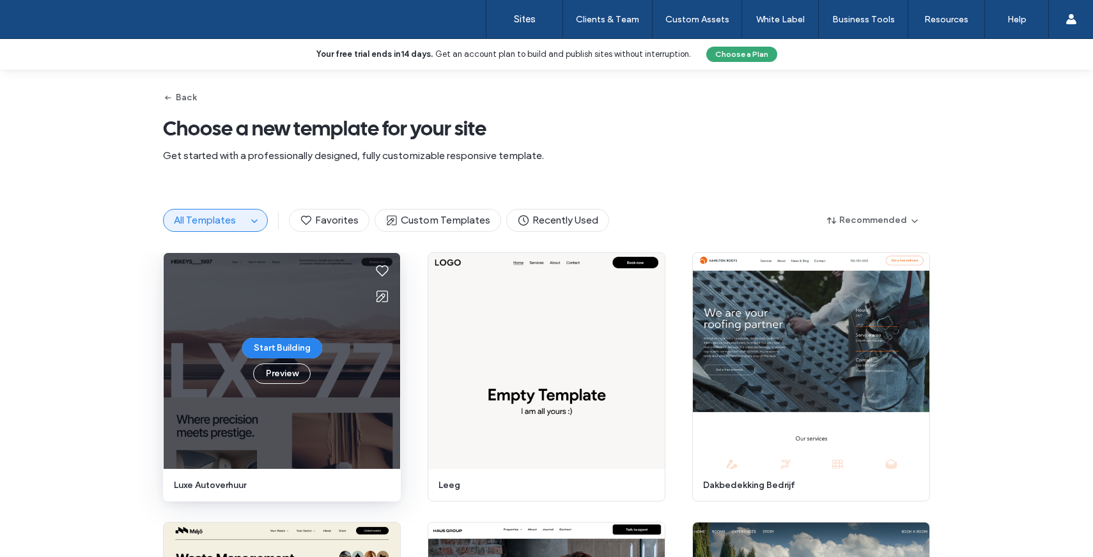
click at [273, 321] on div "Start Building Preview" at bounding box center [282, 361] width 236 height 216
click at [276, 341] on button "Start Building" at bounding box center [282, 348] width 80 height 20
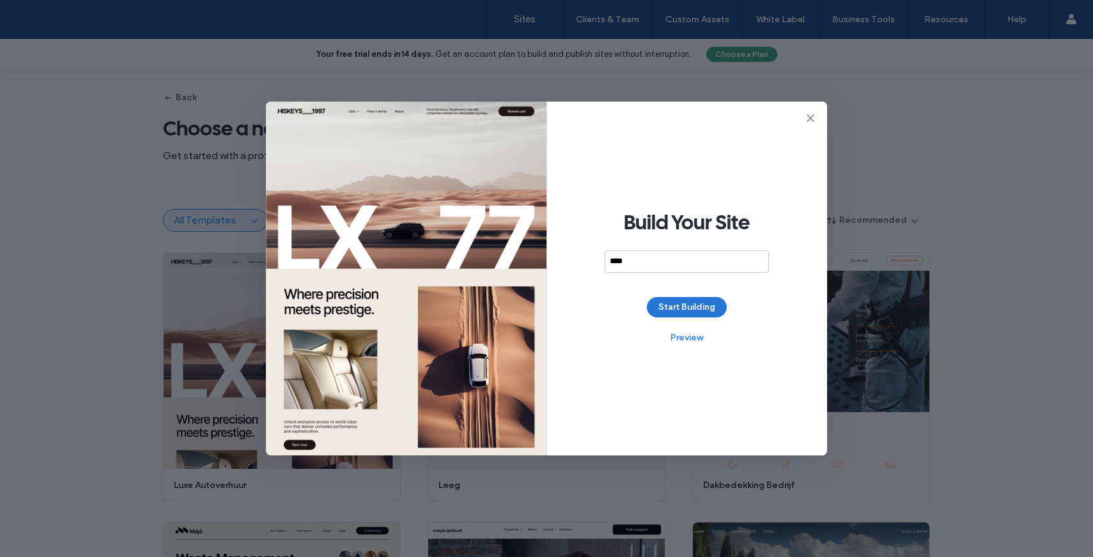
type input "****"
click at [680, 302] on button "Start Building" at bounding box center [687, 307] width 80 height 20
